Goal: Information Seeking & Learning: Check status

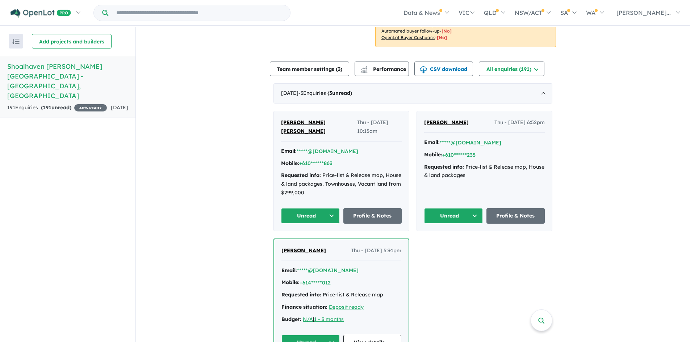
scroll to position [217, 0]
click at [330, 159] on button "+610******863" at bounding box center [315, 163] width 33 height 8
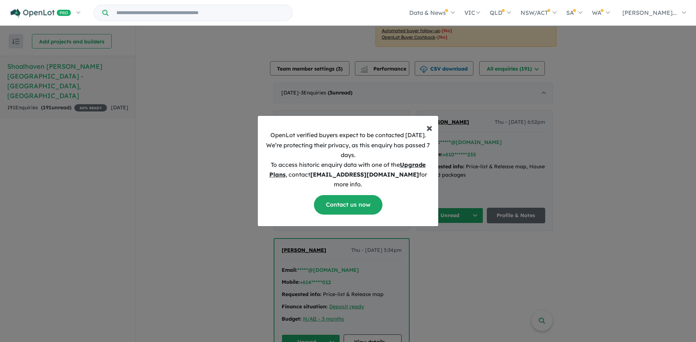
click at [430, 131] on span "×" at bounding box center [429, 127] width 6 height 14
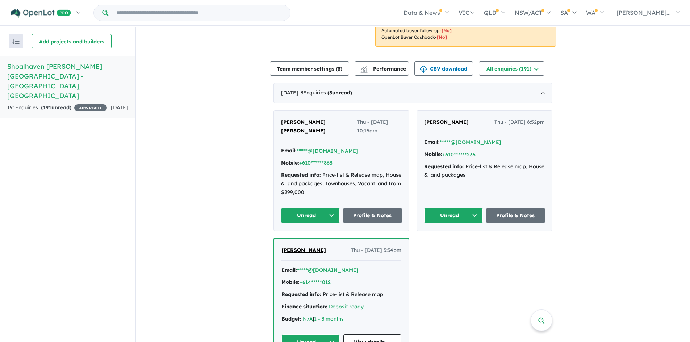
click at [308, 208] on button "Unread" at bounding box center [310, 216] width 59 height 16
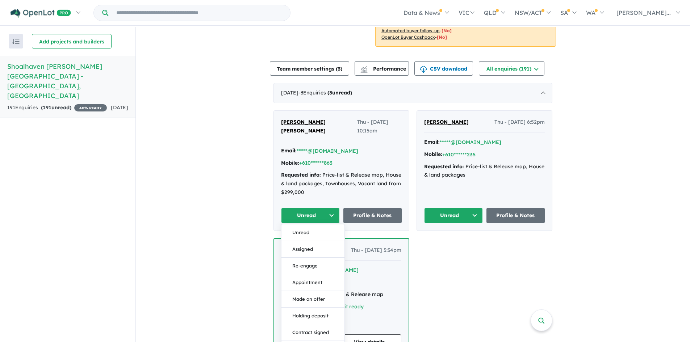
click at [308, 208] on button "Unread" at bounding box center [310, 216] width 59 height 16
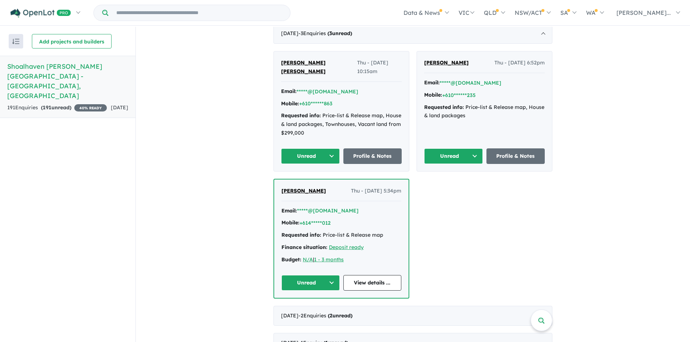
scroll to position [290, 0]
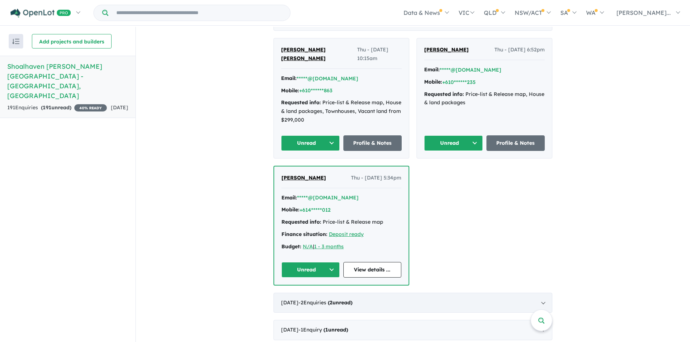
click at [328, 293] on div "[DATE] - 2 Enquir ies ( 2 unread)" at bounding box center [413, 303] width 279 height 20
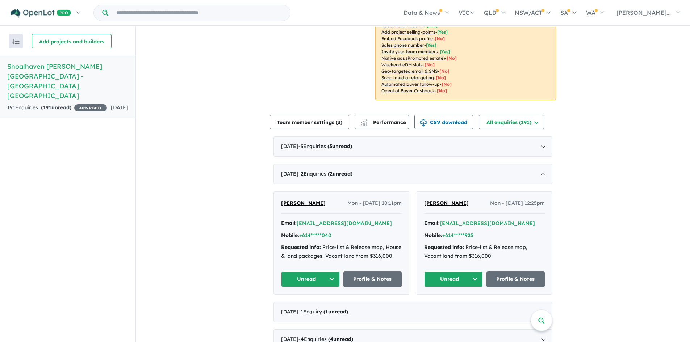
scroll to position [145, 0]
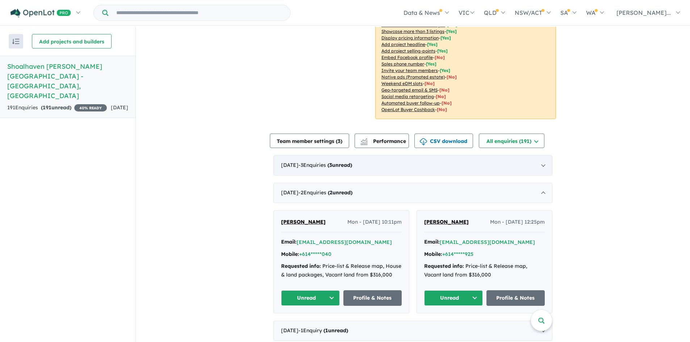
click at [393, 158] on div "[DATE] - 3 Enquir ies ( 3 unread)" at bounding box center [413, 165] width 279 height 20
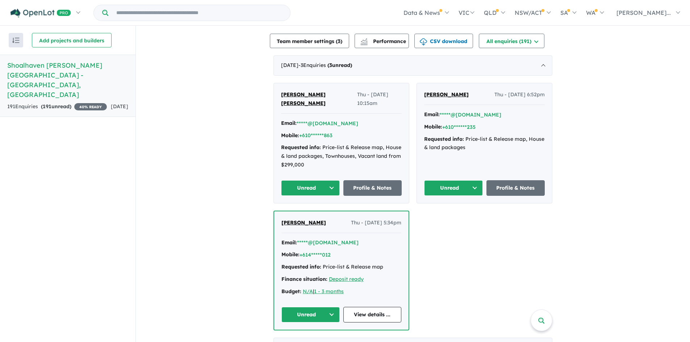
scroll to position [254, 0]
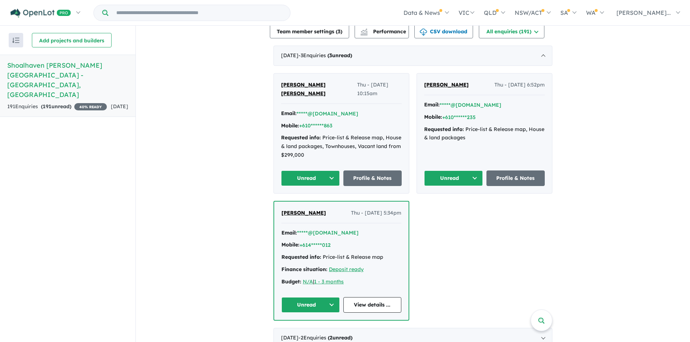
click at [320, 134] on div "Requested info: Price-list & Release map, House & land packages, Townhouses, Va…" at bounding box center [341, 147] width 121 height 26
click at [312, 171] on button "Unread" at bounding box center [310, 179] width 59 height 16
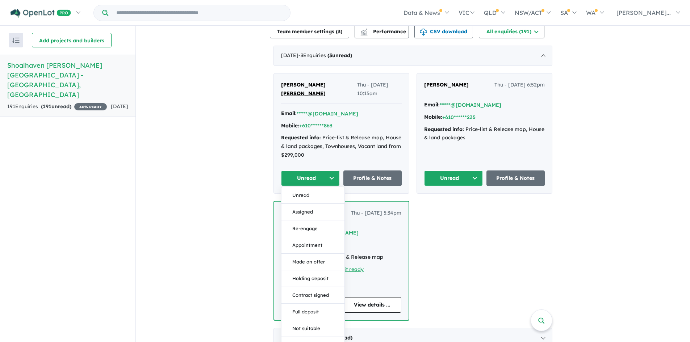
click at [353, 136] on div "Requested info: Price-list & Release map, House & land packages, Townhouses, Va…" at bounding box center [341, 147] width 121 height 26
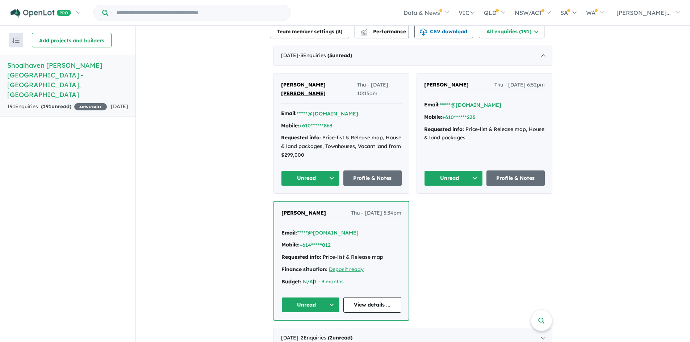
click at [294, 82] on span "[PERSON_NAME] [PERSON_NAME]" at bounding box center [303, 89] width 45 height 15
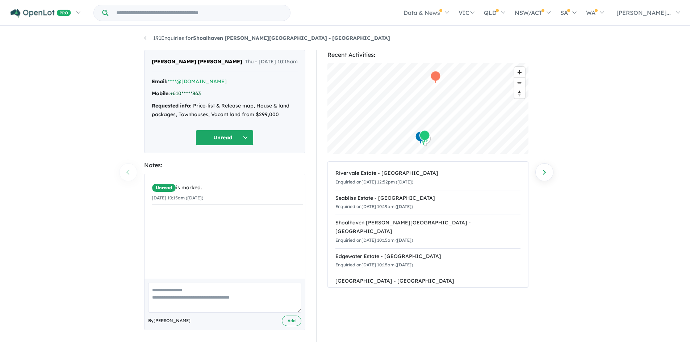
click at [190, 94] on link "+610******863" at bounding box center [185, 93] width 31 height 7
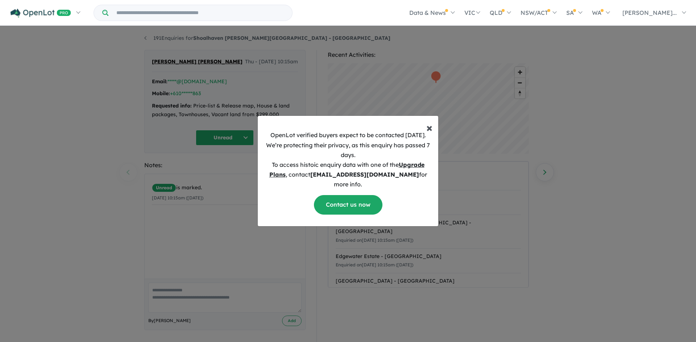
click at [429, 132] on span "×" at bounding box center [429, 127] width 6 height 14
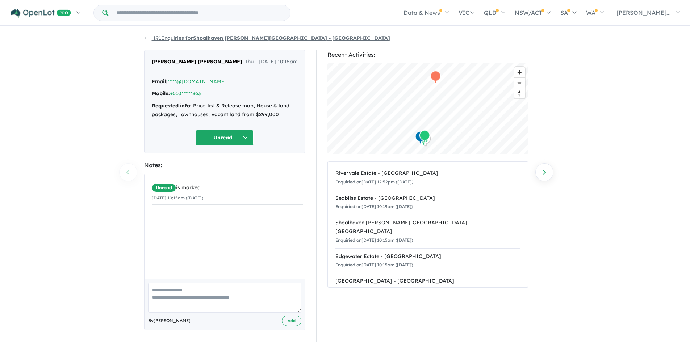
click at [147, 41] on link "191 Enquiries for Shoalhaven Phillip Island Estate - Cowes" at bounding box center [267, 38] width 246 height 7
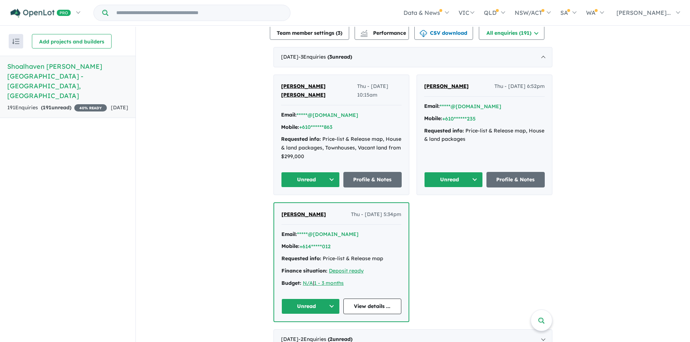
scroll to position [254, 0]
click at [69, 104] on strong "( 191 unread)" at bounding box center [56, 107] width 30 height 7
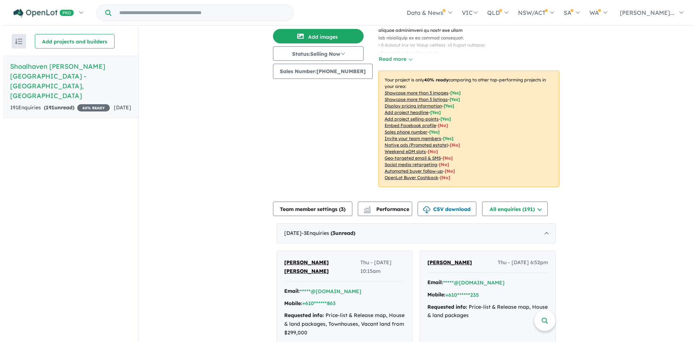
scroll to position [0, 0]
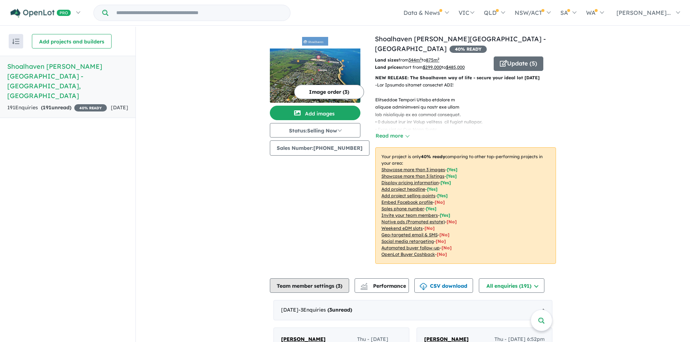
click at [334, 279] on button "Team member settings ( 3 )" at bounding box center [309, 286] width 79 height 14
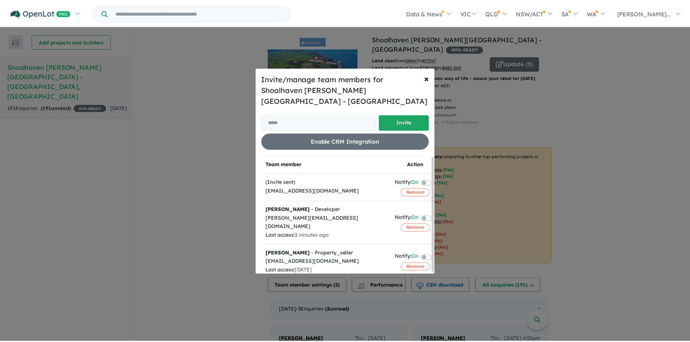
scroll to position [2, 0]
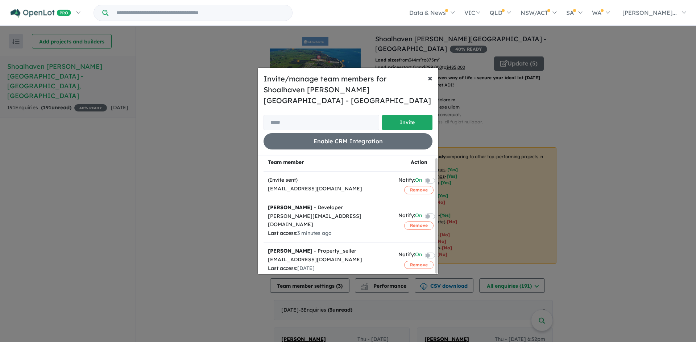
click at [431, 83] on span "×" at bounding box center [430, 77] width 5 height 11
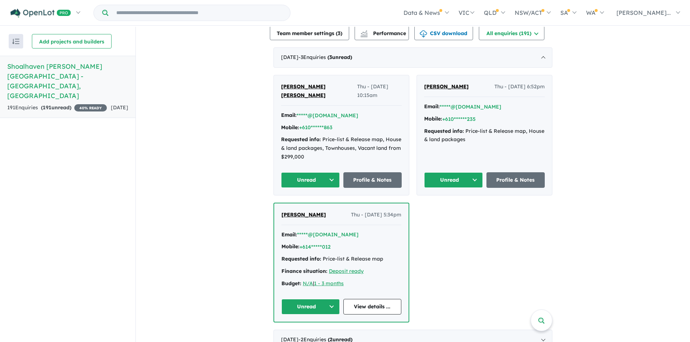
scroll to position [254, 0]
